Goal: Information Seeking & Learning: Learn about a topic

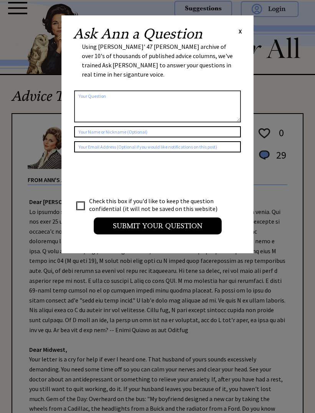
click at [241, 28] on span "X" at bounding box center [240, 31] width 3 height 8
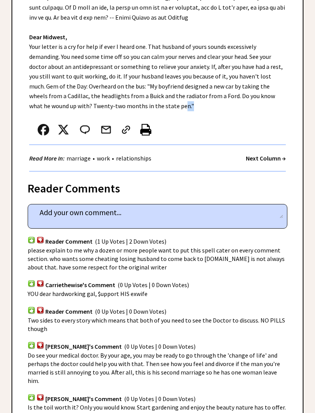
scroll to position [314, 0]
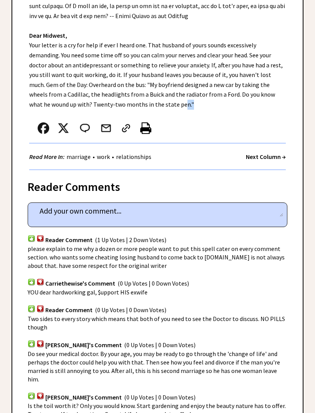
click at [258, 117] on div at bounding box center [149, 129] width 240 height 25
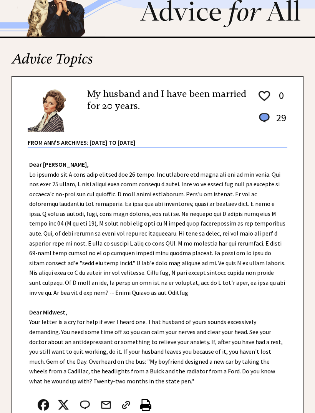
scroll to position [29, 0]
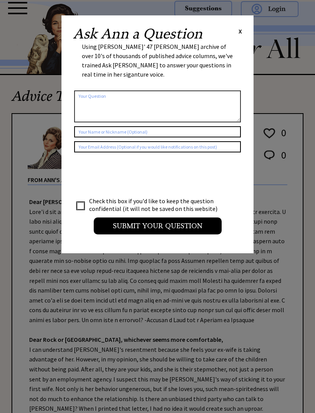
click at [246, 31] on div "Ask Ann a Question X Using Ann Landers' 47 vear archive of over 10's of thousan…" at bounding box center [158, 134] width 192 height 238
click at [243, 26] on div "Ask Ann a Question X Using Ann Landers' 47 vear archive of over 10's of thousan…" at bounding box center [158, 134] width 192 height 238
click at [241, 31] on span "X" at bounding box center [240, 31] width 3 height 8
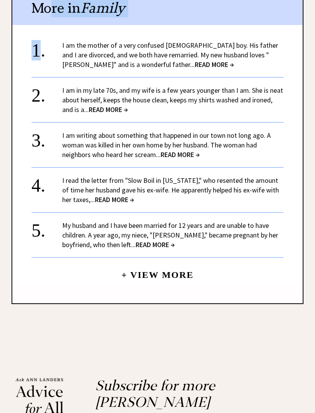
scroll to position [613, 0]
click at [156, 49] on link "I am the mother of a very confused 5-year-old boy. His father and I are divorce…" at bounding box center [170, 55] width 216 height 28
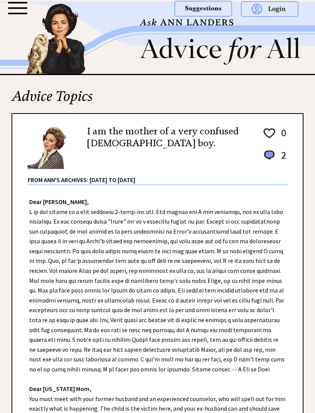
click at [149, 30] on img at bounding box center [157, 38] width 315 height 72
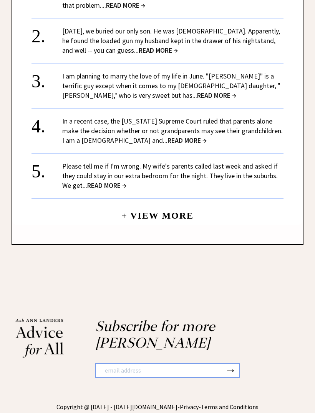
scroll to position [773, 0]
